Goal: Task Accomplishment & Management: Manage account settings

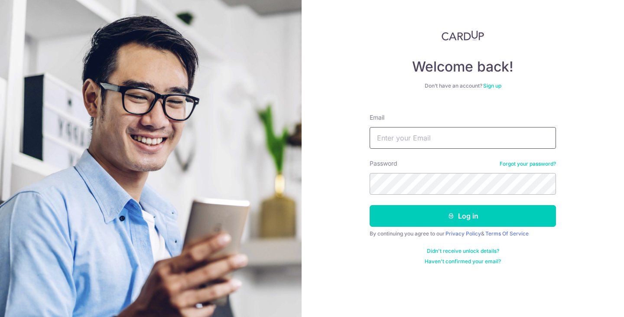
click at [479, 140] on input "Email" at bounding box center [463, 138] width 186 height 22
click at [521, 137] on input "Email" at bounding box center [463, 138] width 186 height 22
click at [565, 104] on div "Welcome back! Don’t have an account? Sign up Email Password Forgot your passwor…" at bounding box center [463, 158] width 323 height 317
click at [521, 139] on input "Email" at bounding box center [463, 138] width 186 height 22
type input "[EMAIL_ADDRESS][DOMAIN_NAME]"
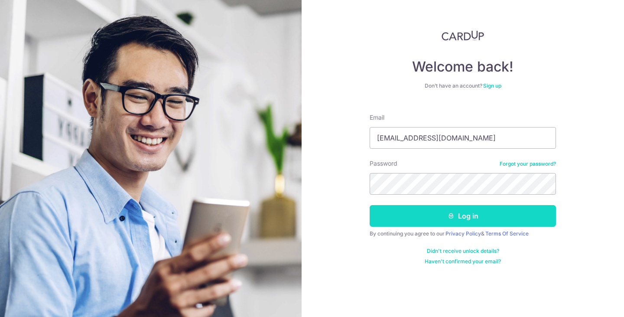
click at [450, 215] on icon "submit" at bounding box center [451, 215] width 7 height 7
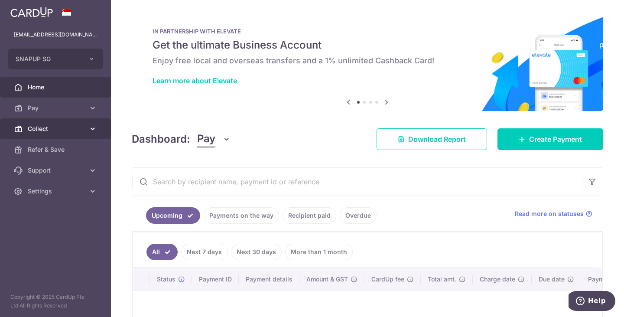
click at [58, 134] on link "Collect" at bounding box center [55, 128] width 111 height 21
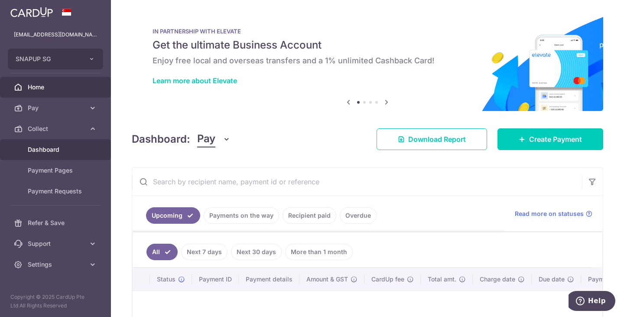
click at [52, 152] on span "Dashboard" at bounding box center [56, 149] width 57 height 9
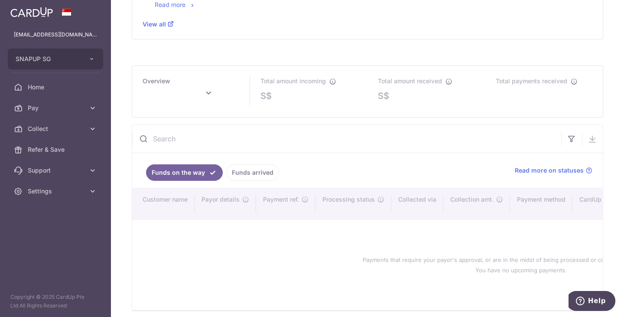
scroll to position [398, 0]
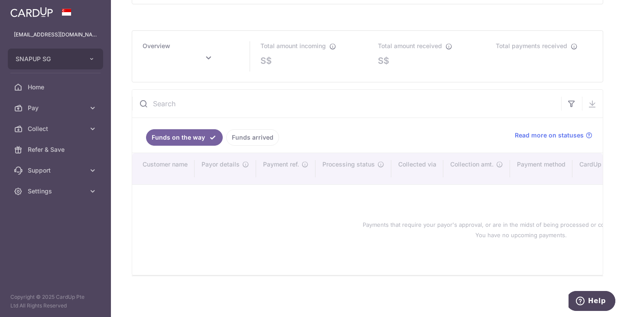
type input "October 2025"
